Goal: Task Accomplishment & Management: Manage account settings

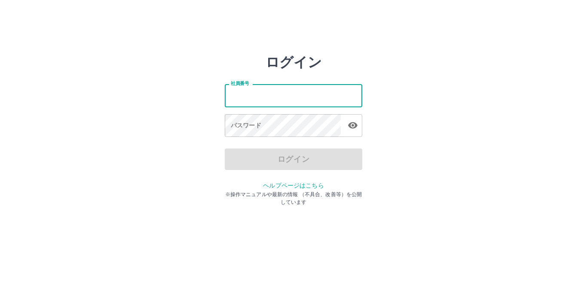
click at [258, 94] on input "社員番号" at bounding box center [293, 95] width 137 height 23
type input "*******"
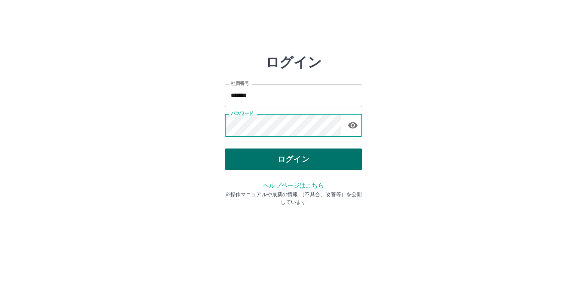
click at [265, 155] on button "ログイン" at bounding box center [293, 159] width 137 height 21
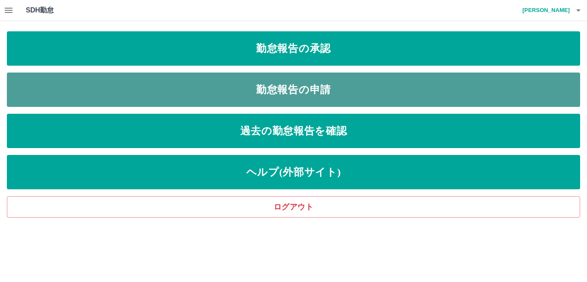
click at [299, 87] on link "勤怠報告の申請" at bounding box center [293, 90] width 573 height 34
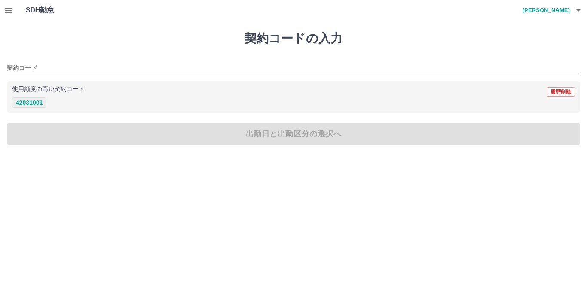
click at [30, 107] on button "42031001" at bounding box center [29, 102] width 34 height 10
type input "********"
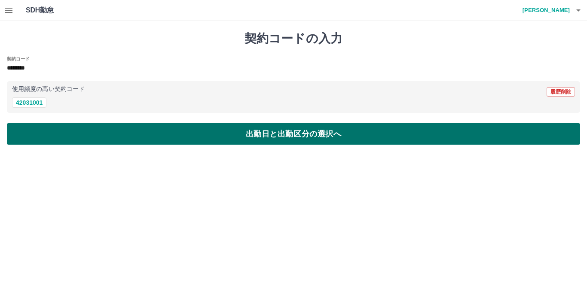
click at [33, 123] on button "出勤日と出勤区分の選択へ" at bounding box center [293, 133] width 573 height 21
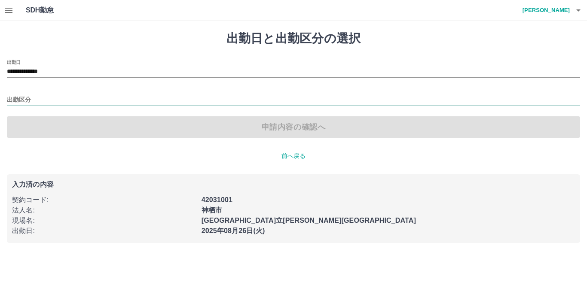
click at [42, 100] on input "出勤区分" at bounding box center [293, 100] width 573 height 11
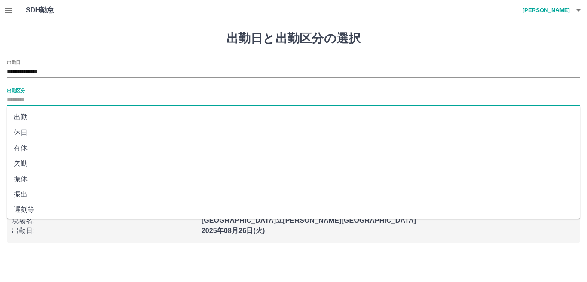
click at [43, 116] on li "出勤" at bounding box center [293, 117] width 573 height 15
type input "**"
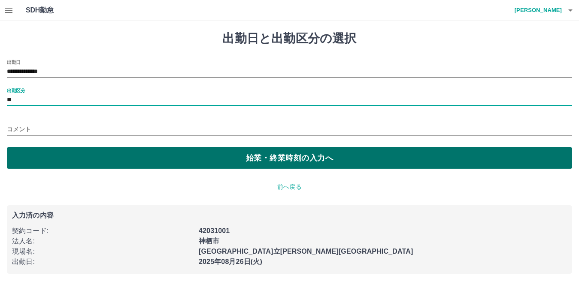
click at [44, 153] on button "始業・終業時刻の入力へ" at bounding box center [290, 157] width 566 height 21
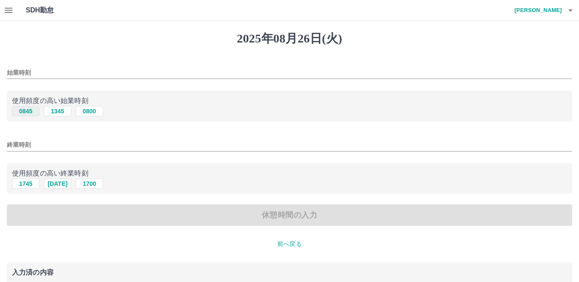
click at [33, 110] on button "0845" at bounding box center [25, 111] width 27 height 10
type input "****"
drag, startPoint x: 33, startPoint y: 185, endPoint x: 34, endPoint y: 202, distance: 17.6
click at [33, 185] on button "1745" at bounding box center [25, 184] width 27 height 10
type input "****"
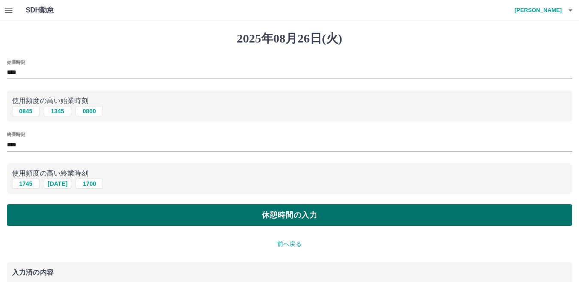
click at [37, 216] on button "休憩時間の入力" at bounding box center [290, 214] width 566 height 21
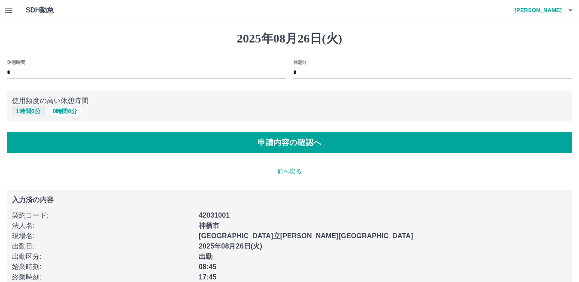
click at [34, 113] on button "1 時間 0 分" at bounding box center [28, 111] width 33 height 10
type input "*"
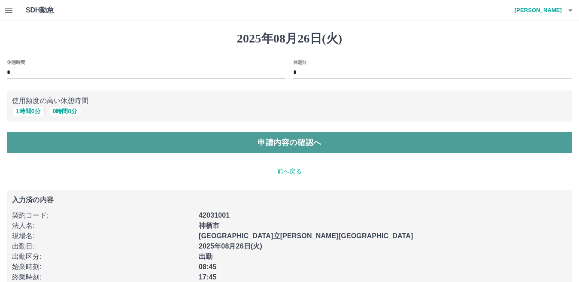
click at [43, 149] on button "申請内容の確認へ" at bounding box center [290, 142] width 566 height 21
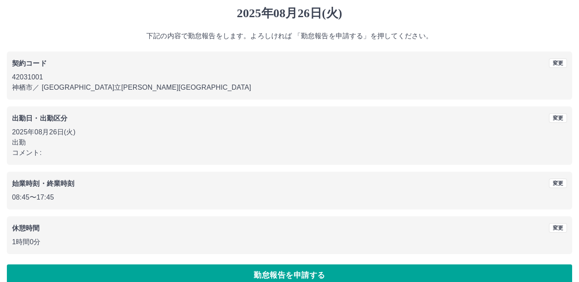
scroll to position [40, 0]
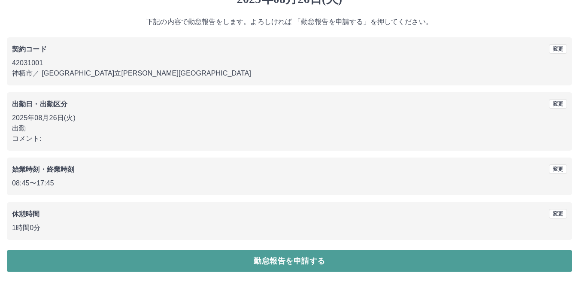
click at [113, 257] on button "勤怠報告を申請する" at bounding box center [290, 260] width 566 height 21
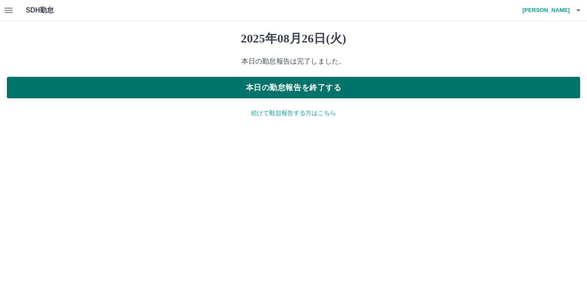
drag, startPoint x: 287, startPoint y: 91, endPoint x: 275, endPoint y: 93, distance: 12.1
click at [287, 91] on button "本日の勤怠報告を終了する" at bounding box center [293, 87] width 573 height 21
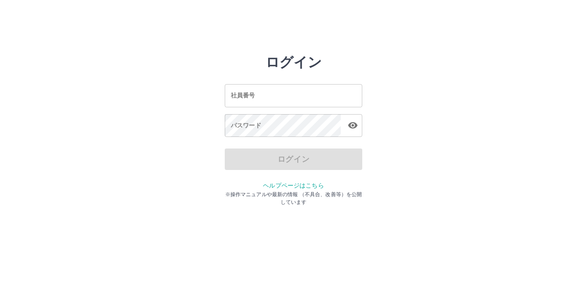
click at [253, 99] on input "社員番号" at bounding box center [293, 95] width 137 height 23
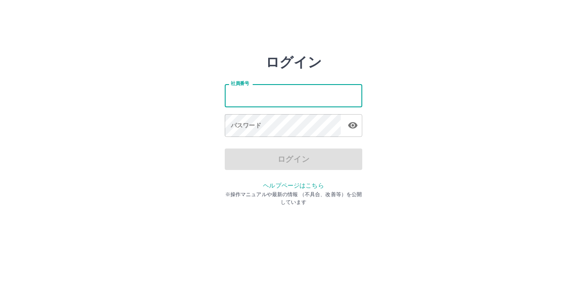
type input "*******"
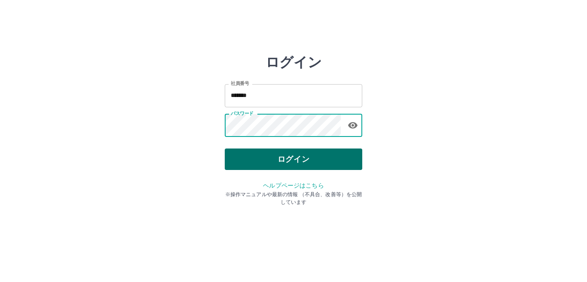
click at [330, 159] on button "ログイン" at bounding box center [293, 159] width 137 height 21
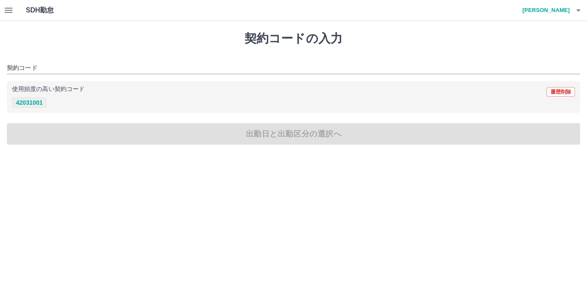
click at [39, 102] on button "42031001" at bounding box center [29, 102] width 34 height 10
type input "********"
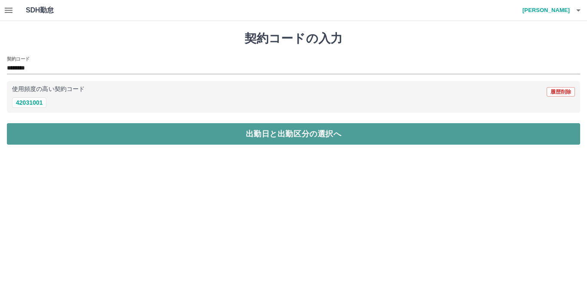
click at [39, 127] on button "出勤日と出勤区分の選択へ" at bounding box center [293, 133] width 573 height 21
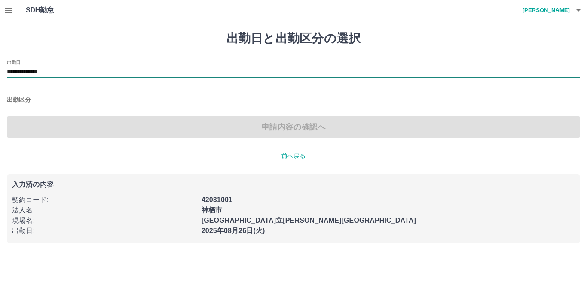
drag, startPoint x: 41, startPoint y: 78, endPoint x: 49, endPoint y: 71, distance: 10.7
click at [41, 78] on div "**********" at bounding box center [293, 99] width 573 height 78
click at [52, 68] on input "**********" at bounding box center [293, 72] width 573 height 11
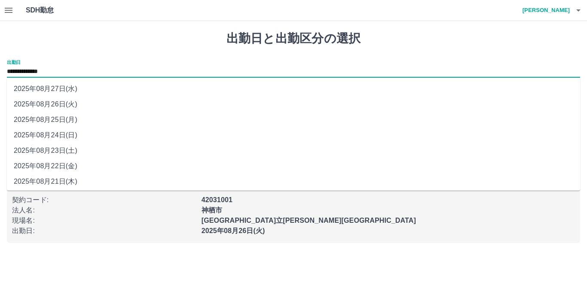
click at [61, 90] on li "2025年08月27日(水)" at bounding box center [293, 88] width 573 height 15
type input "**********"
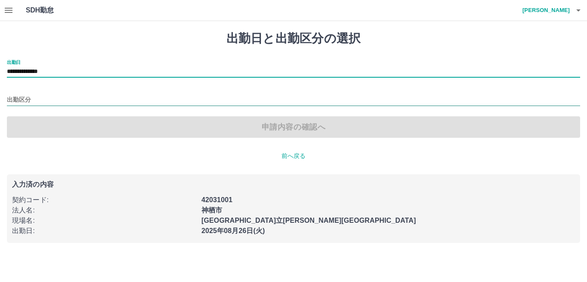
click at [41, 100] on input "出勤区分" at bounding box center [293, 100] width 573 height 11
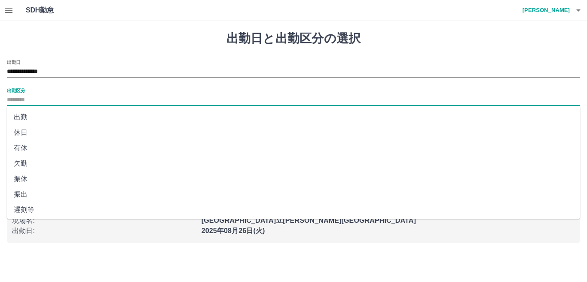
click at [34, 167] on li "欠勤" at bounding box center [293, 163] width 573 height 15
type input "**"
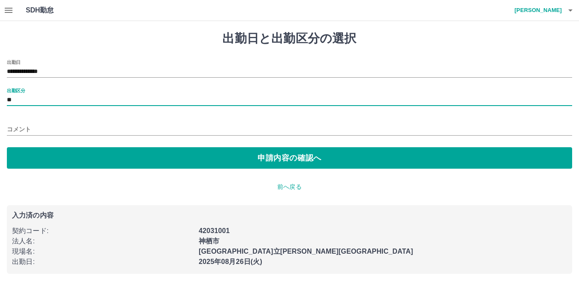
click at [39, 131] on input "コメント" at bounding box center [290, 129] width 566 height 12
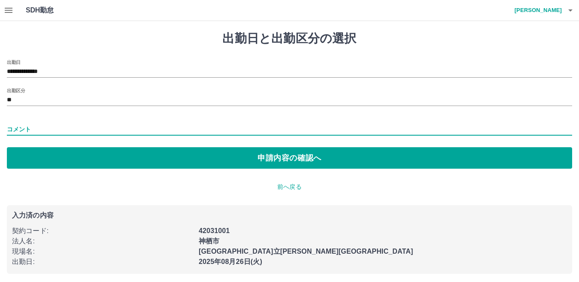
type input "*******"
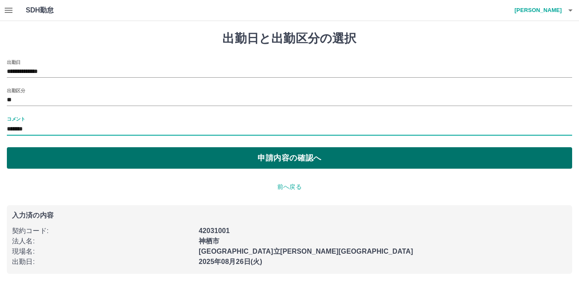
click at [60, 162] on button "申請内容の確認へ" at bounding box center [290, 157] width 566 height 21
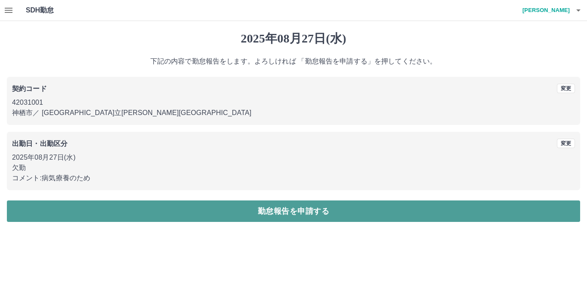
click at [67, 213] on button "勤怠報告を申請する" at bounding box center [293, 211] width 573 height 21
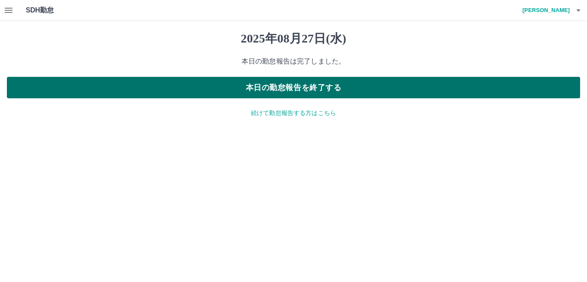
click at [289, 85] on button "本日の勤怠報告を終了する" at bounding box center [293, 87] width 573 height 21
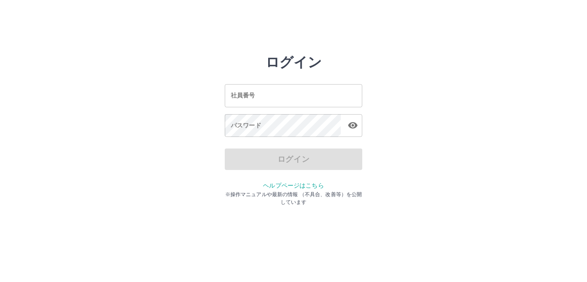
click at [255, 96] on input "社員番号" at bounding box center [293, 95] width 137 height 23
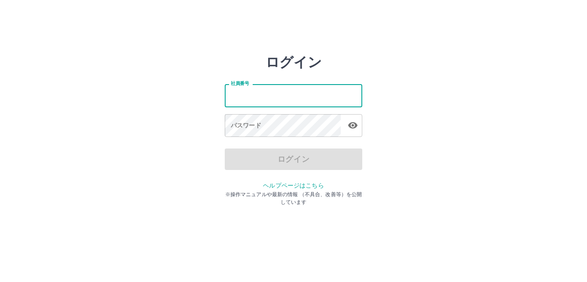
type input "*******"
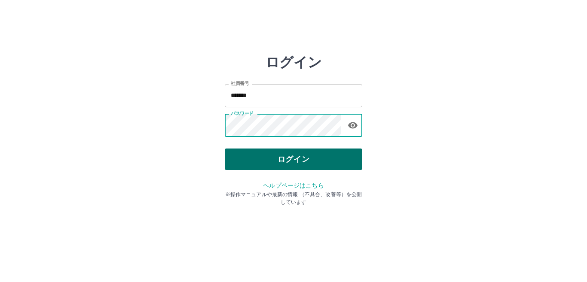
click at [285, 155] on button "ログイン" at bounding box center [293, 159] width 137 height 21
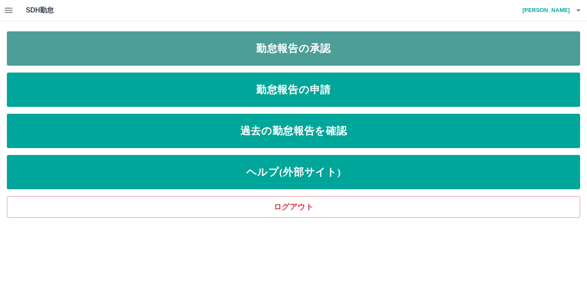
click at [296, 49] on link "勤怠報告の承認" at bounding box center [293, 48] width 573 height 34
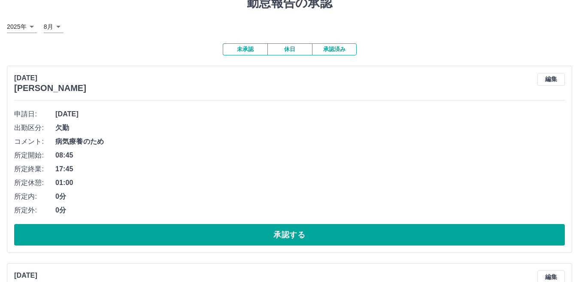
scroll to position [86, 0]
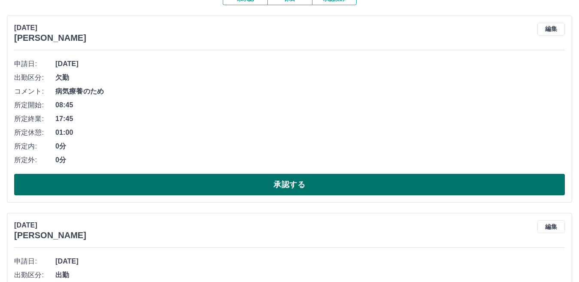
click at [104, 187] on button "承認する" at bounding box center [289, 184] width 551 height 21
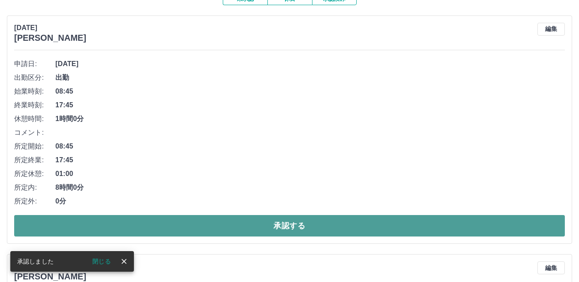
click at [90, 220] on button "承認する" at bounding box center [289, 225] width 551 height 21
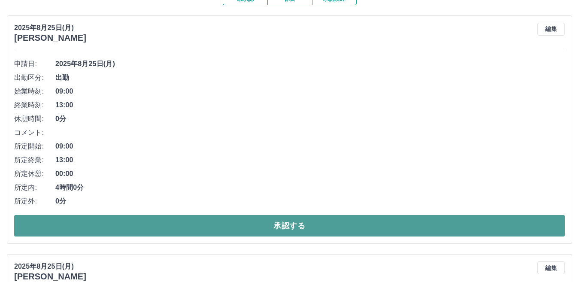
click at [103, 227] on button "承認する" at bounding box center [289, 225] width 551 height 21
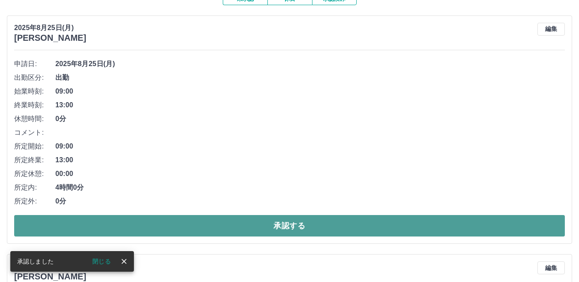
click at [104, 226] on button "承認する" at bounding box center [289, 225] width 551 height 21
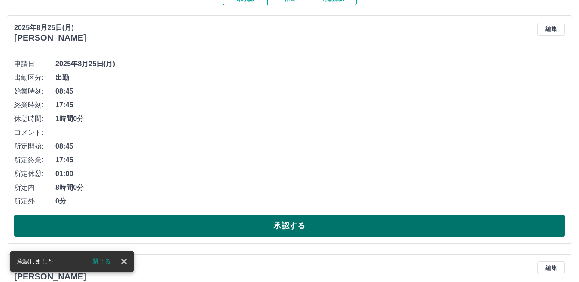
click at [134, 222] on button "承認する" at bounding box center [289, 225] width 551 height 21
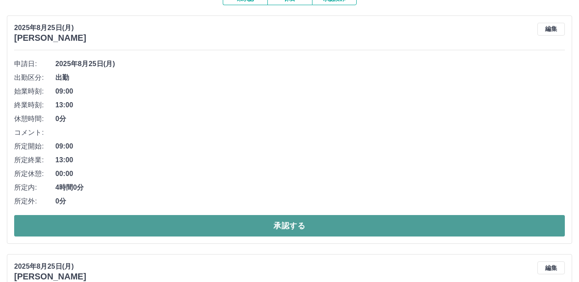
click at [133, 227] on button "承認する" at bounding box center [289, 225] width 551 height 21
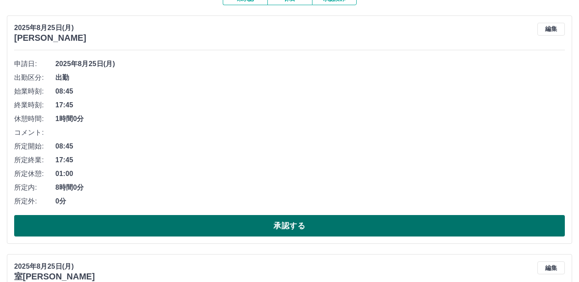
click at [116, 228] on button "承認する" at bounding box center [289, 225] width 551 height 21
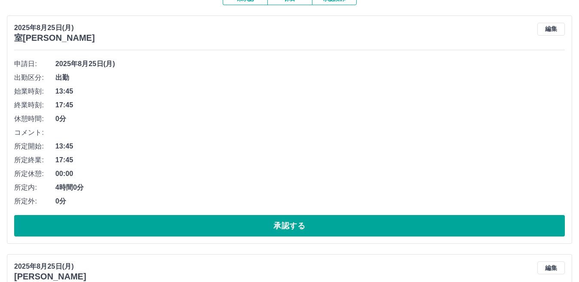
click at [116, 228] on button "承認する" at bounding box center [289, 225] width 551 height 21
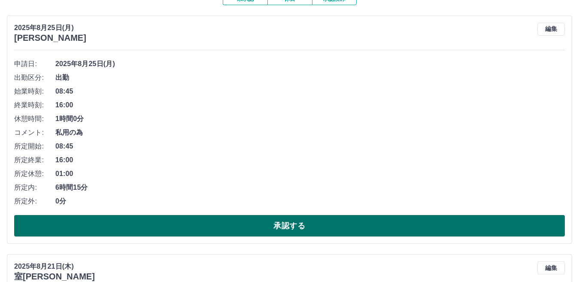
click at [117, 223] on button "承認する" at bounding box center [289, 225] width 551 height 21
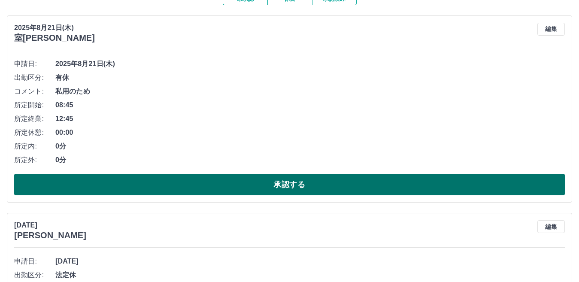
click at [128, 188] on button "承認する" at bounding box center [289, 184] width 551 height 21
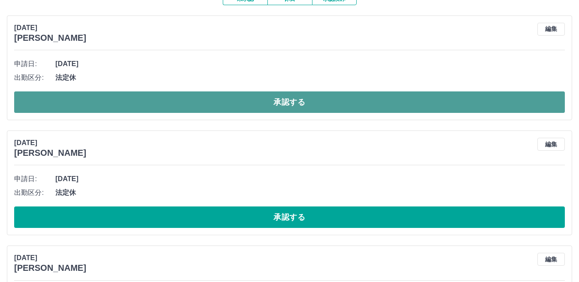
click at [158, 109] on button "承認する" at bounding box center [289, 101] width 551 height 21
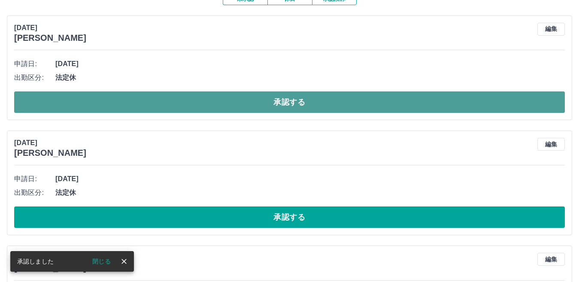
click at [161, 111] on button "承認する" at bounding box center [289, 101] width 551 height 21
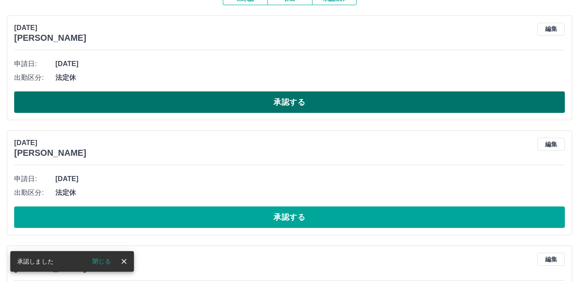
click at [166, 111] on button "承認する" at bounding box center [289, 101] width 551 height 21
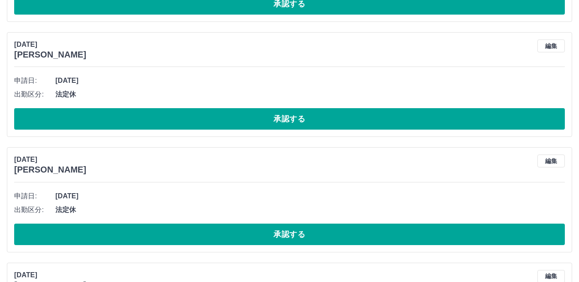
scroll to position [172, 0]
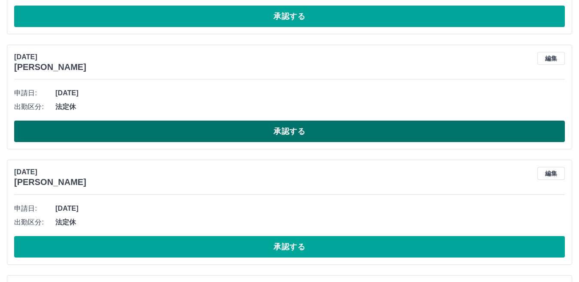
click at [163, 133] on button "承認する" at bounding box center [289, 131] width 551 height 21
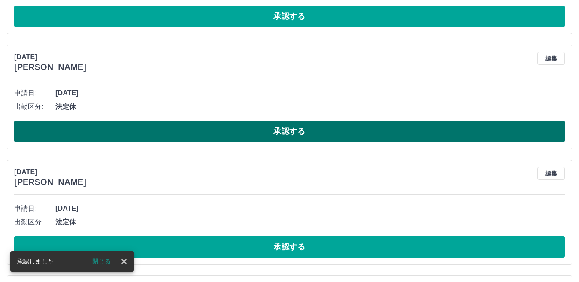
click at [159, 132] on button "承認する" at bounding box center [289, 131] width 551 height 21
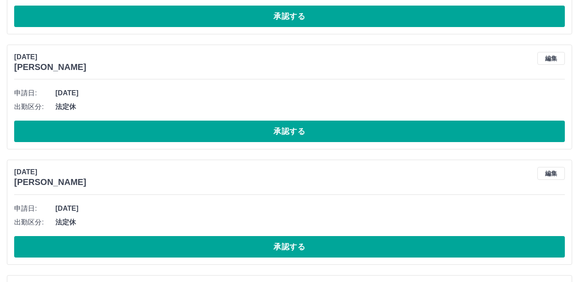
click at [159, 132] on button "承認する" at bounding box center [289, 131] width 551 height 21
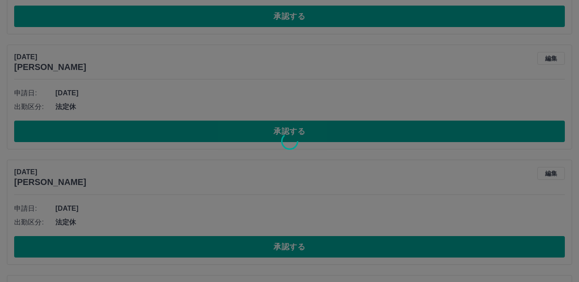
scroll to position [166, 0]
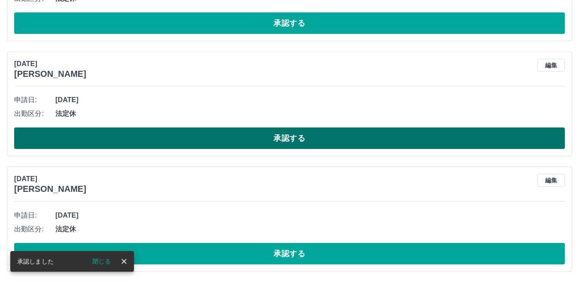
click at [156, 139] on button "承認する" at bounding box center [289, 138] width 551 height 21
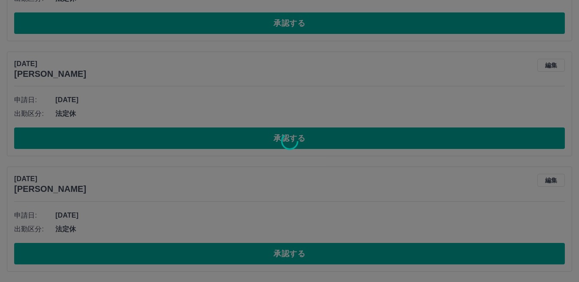
scroll to position [50, 0]
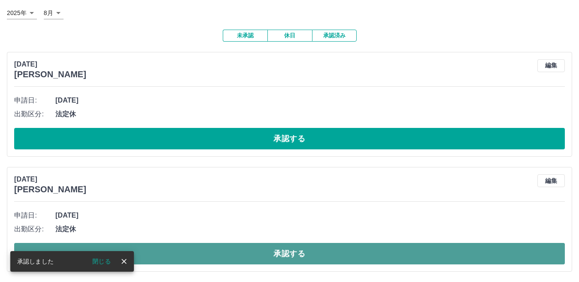
click at [161, 246] on button "承認する" at bounding box center [289, 253] width 551 height 21
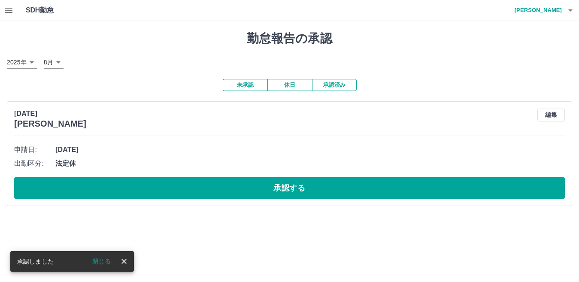
scroll to position [0, 0]
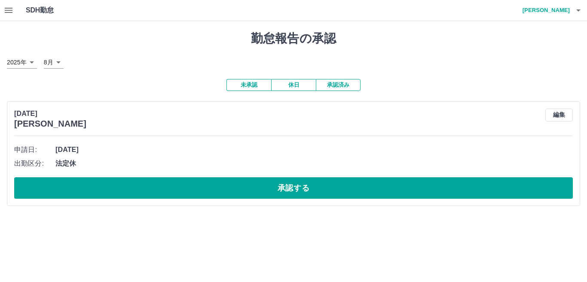
click at [336, 89] on button "承認済み" at bounding box center [338, 85] width 45 height 12
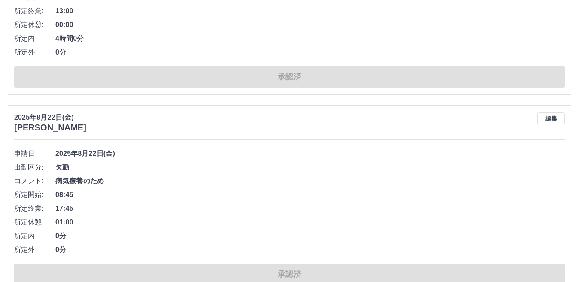
scroll to position [5592, 0]
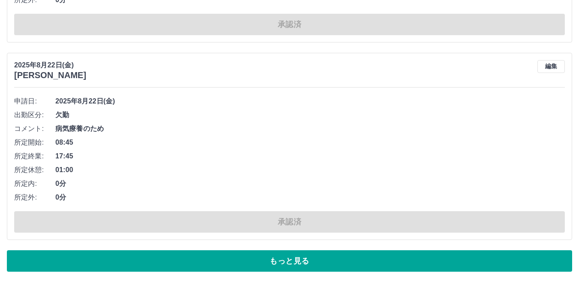
click at [295, 264] on button "もっと見る" at bounding box center [290, 260] width 566 height 21
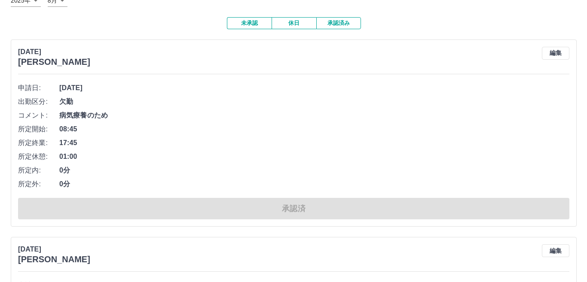
scroll to position [0, 0]
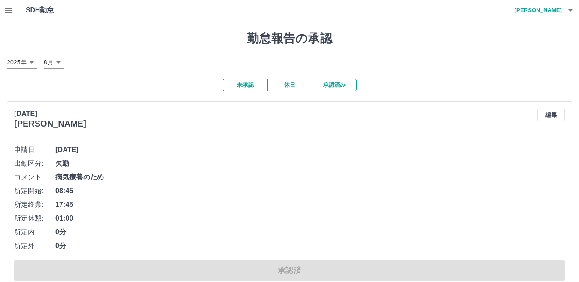
click at [573, 12] on icon "button" at bounding box center [571, 10] width 10 height 10
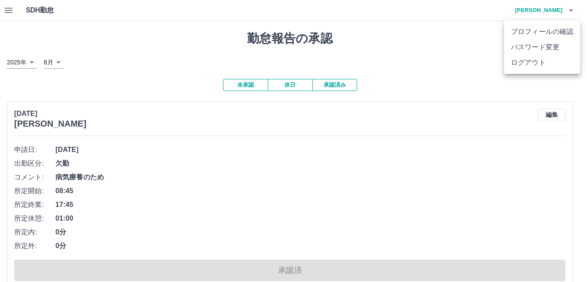
click at [550, 59] on li "ログアウト" at bounding box center [542, 62] width 76 height 15
